Goal: Transaction & Acquisition: Subscribe to service/newsletter

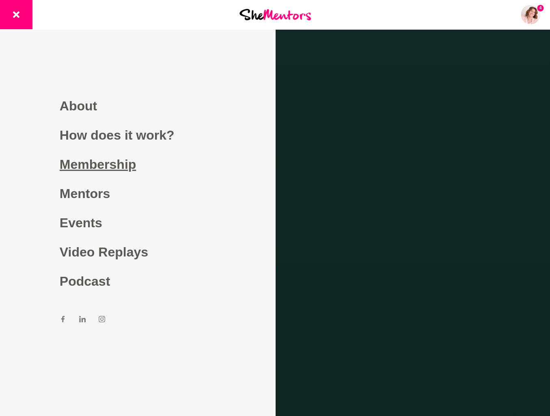
click at [125, 164] on link "Membership" at bounding box center [138, 164] width 156 height 29
